Goal: Transaction & Acquisition: Purchase product/service

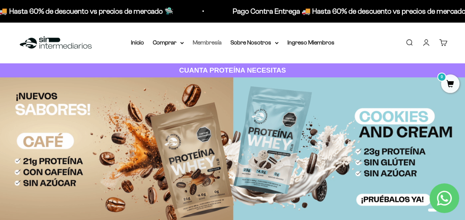
click at [208, 43] on link "Membresía" at bounding box center [207, 42] width 29 height 6
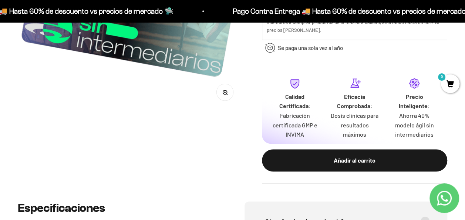
scroll to position [222, 0]
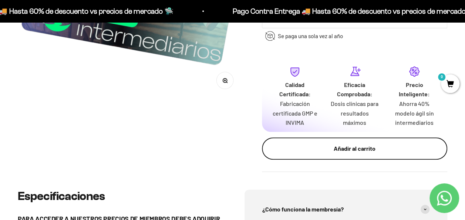
click at [355, 151] on div "Añadir al carrito" at bounding box center [355, 148] width 156 height 10
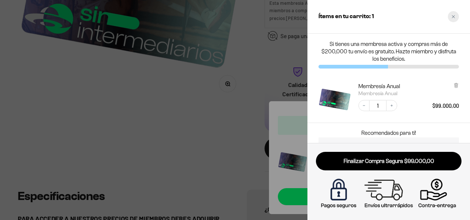
click at [455, 17] on icon "Close cart" at bounding box center [454, 17] width 4 height 4
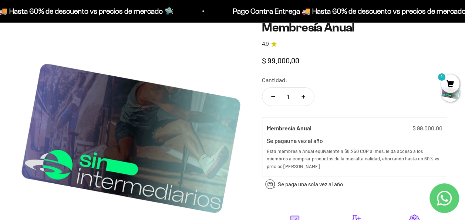
scroll to position [0, 0]
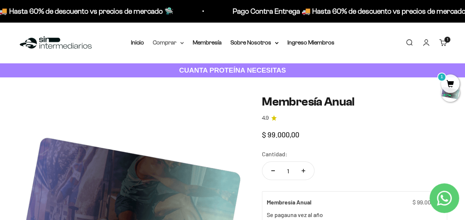
click at [181, 44] on icon at bounding box center [182, 43] width 4 height 3
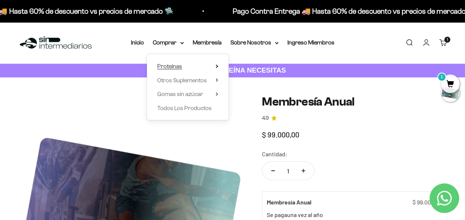
click at [182, 70] on summary "Proteínas" at bounding box center [187, 66] width 61 height 10
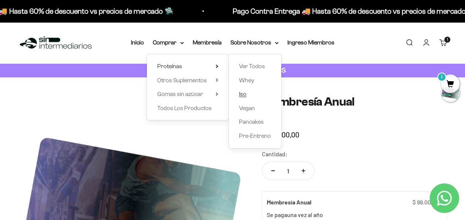
click at [244, 92] on span "Iso" at bounding box center [242, 94] width 7 height 6
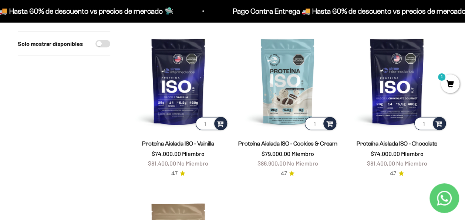
scroll to position [74, 0]
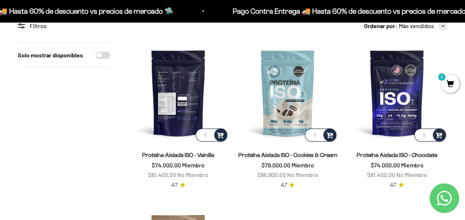
click at [166, 102] on img at bounding box center [178, 93] width 101 height 101
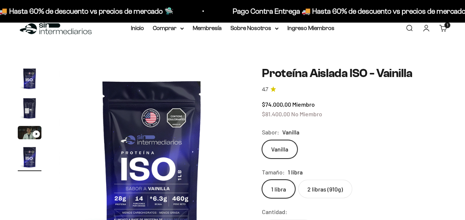
scroll to position [74, 0]
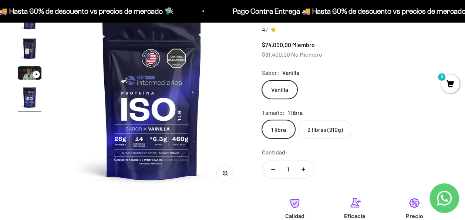
click at [326, 132] on label "2 libras (910g)" at bounding box center [325, 129] width 54 height 18
click at [262, 120] on input "2 libras (910g)" at bounding box center [261, 119] width 0 height 0
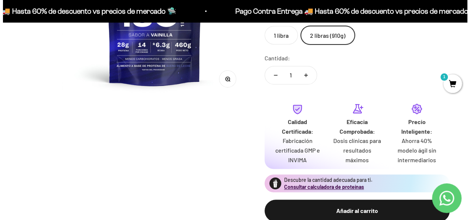
scroll to position [185, 0]
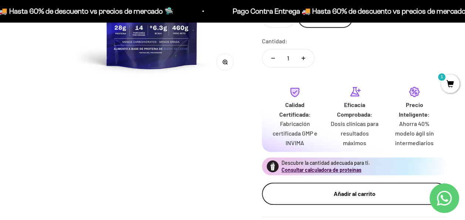
click at [347, 192] on div "Añadir al carrito" at bounding box center [355, 194] width 156 height 10
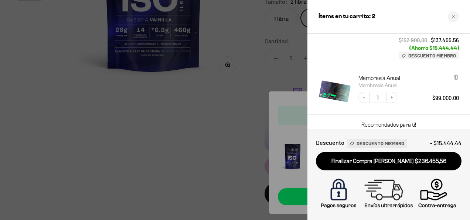
scroll to position [111, 0]
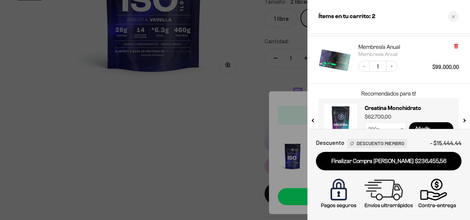
click at [455, 45] on icon at bounding box center [456, 46] width 3 height 4
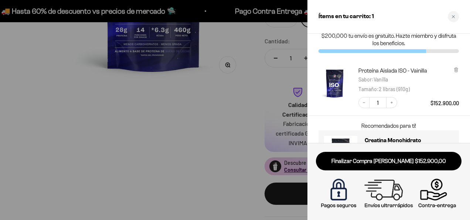
scroll to position [0, 0]
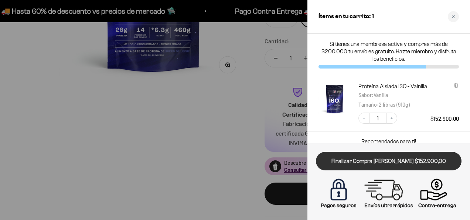
click at [404, 163] on link "Finalizar Compra [PERSON_NAME] $152.900,00" at bounding box center [389, 161] width 146 height 19
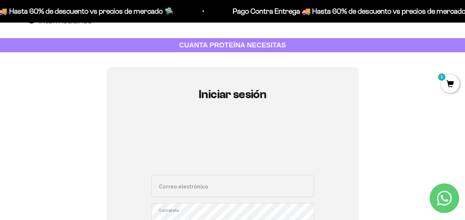
scroll to position [37, 0]
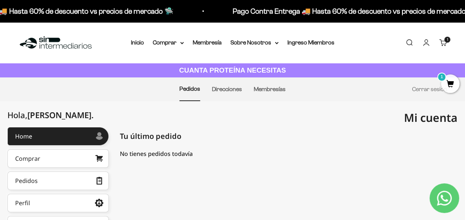
click at [449, 86] on span "1" at bounding box center [450, 83] width 18 height 18
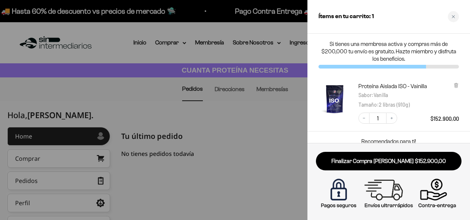
click at [270, 110] on div at bounding box center [235, 110] width 470 height 220
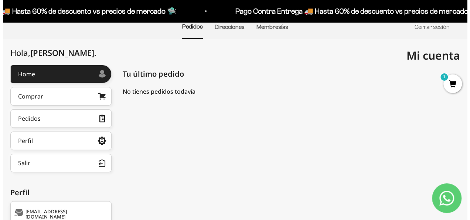
scroll to position [111, 0]
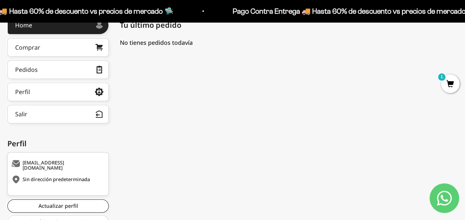
click at [451, 86] on span "1" at bounding box center [450, 83] width 18 height 18
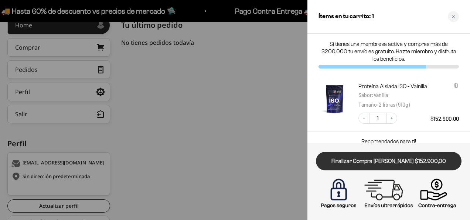
click at [374, 168] on link "Finalizar Compra [PERSON_NAME] $152.900,00" at bounding box center [389, 161] width 146 height 19
